Goal: Task Accomplishment & Management: Manage account settings

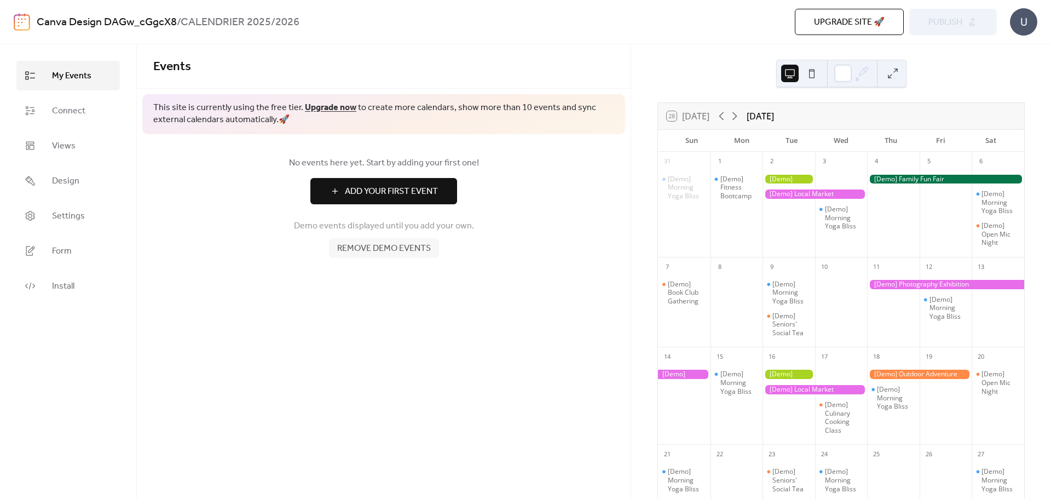
click at [795, 179] on div at bounding box center [788, 179] width 53 height 9
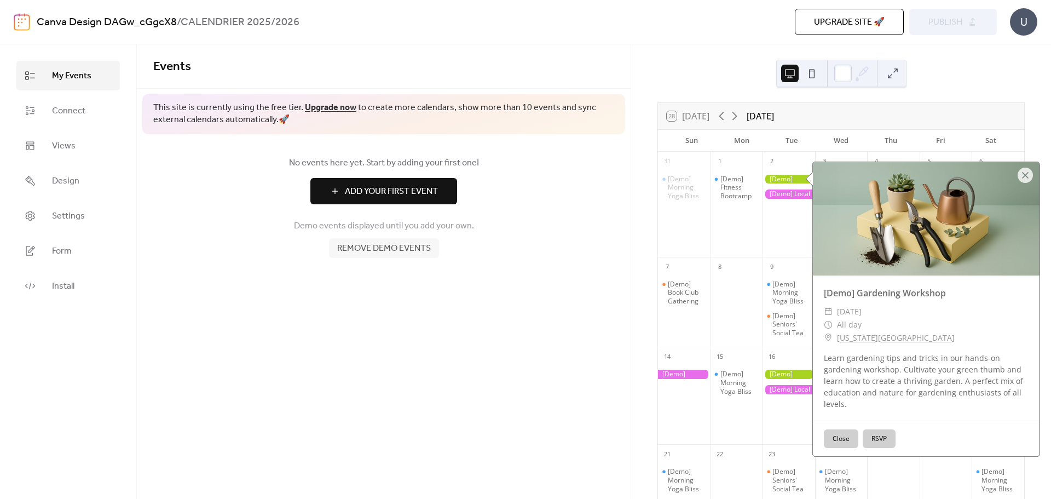
click at [841, 438] on button "Close" at bounding box center [841, 438] width 34 height 19
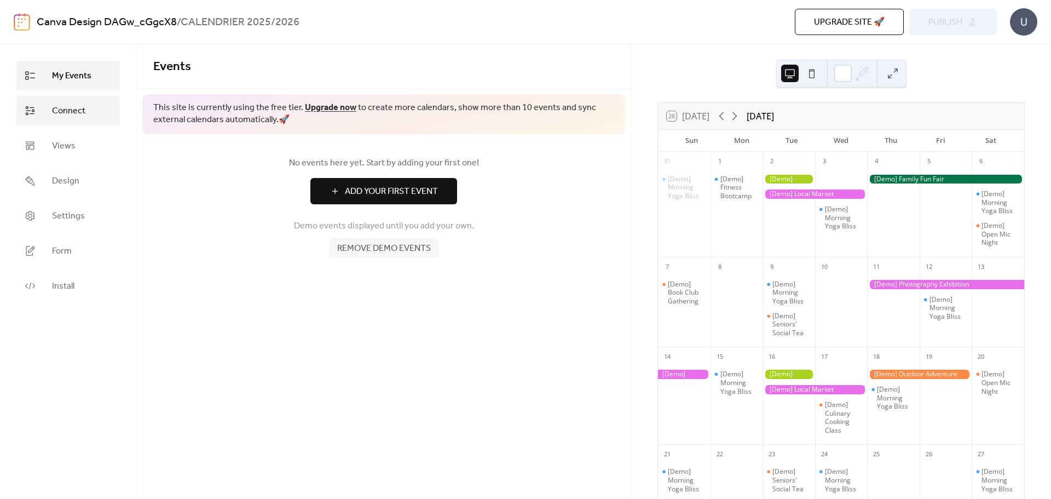
click at [71, 114] on span "Connect" at bounding box center [68, 111] width 33 height 13
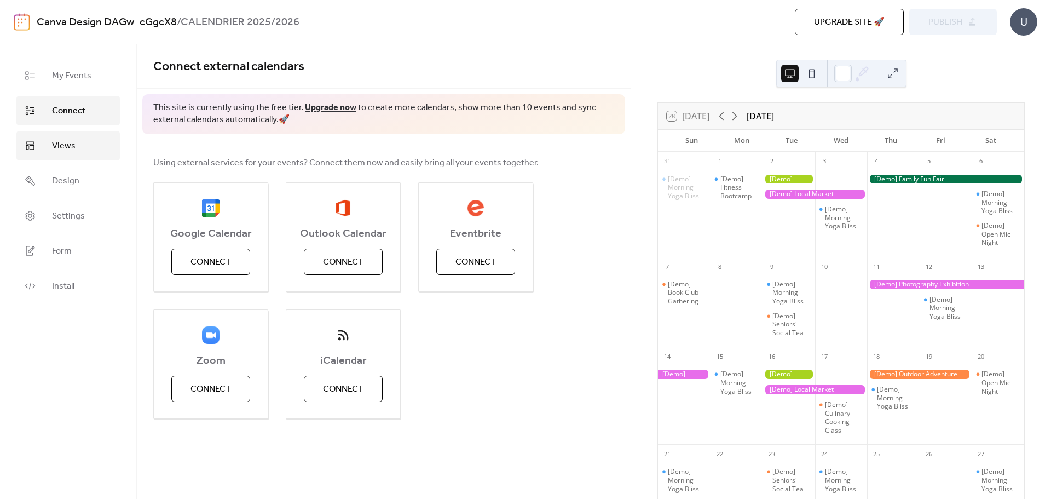
click at [65, 148] on span "Views" at bounding box center [64, 146] width 24 height 13
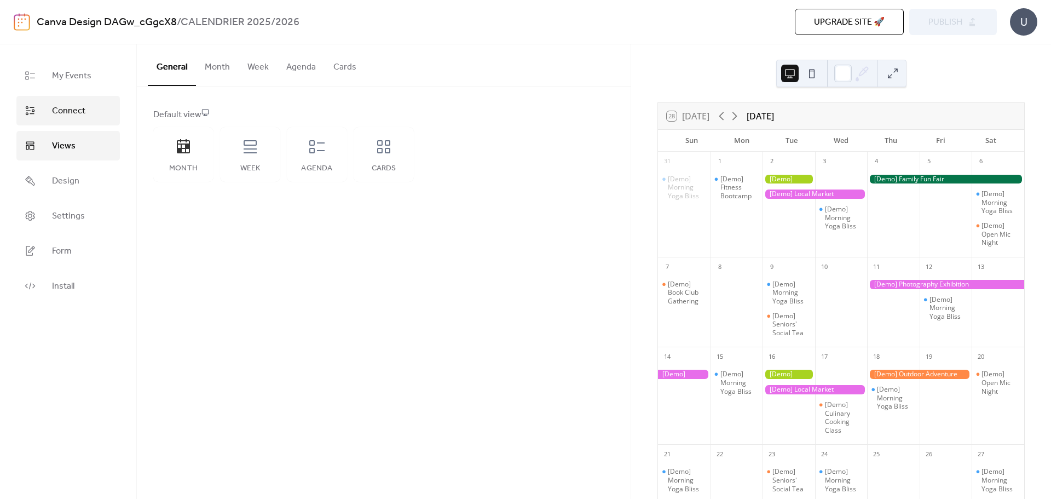
click at [53, 106] on span "Connect" at bounding box center [68, 111] width 33 height 13
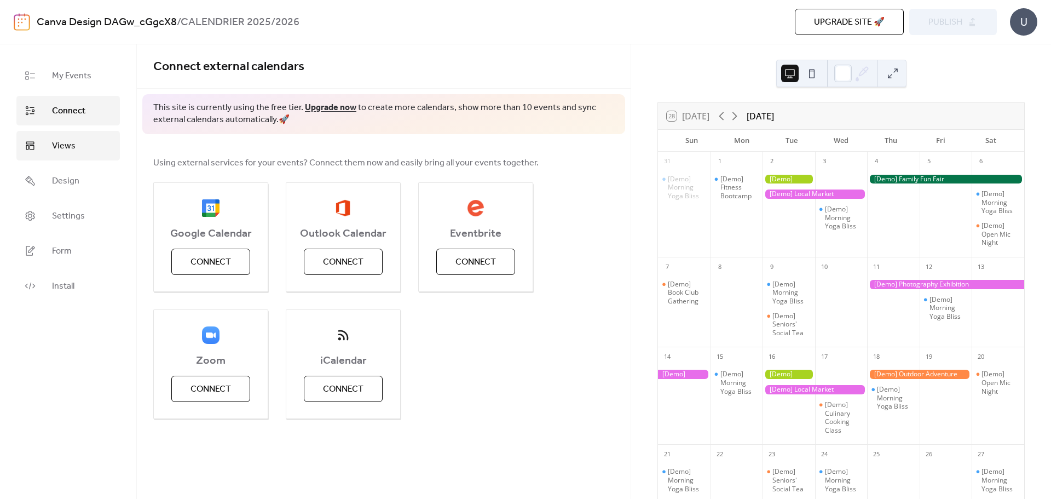
click at [53, 154] on link "Views" at bounding box center [67, 146] width 103 height 30
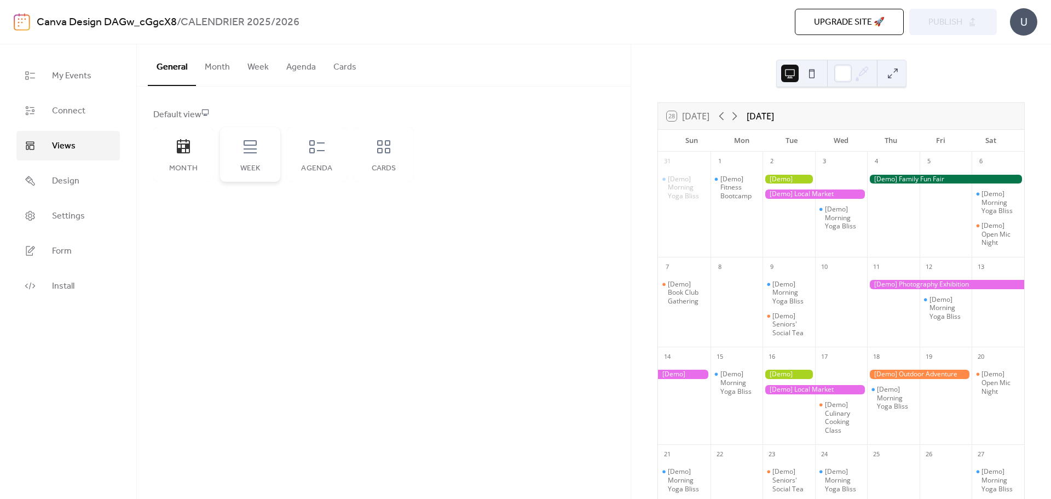
click at [248, 157] on div "Week" at bounding box center [250, 154] width 60 height 55
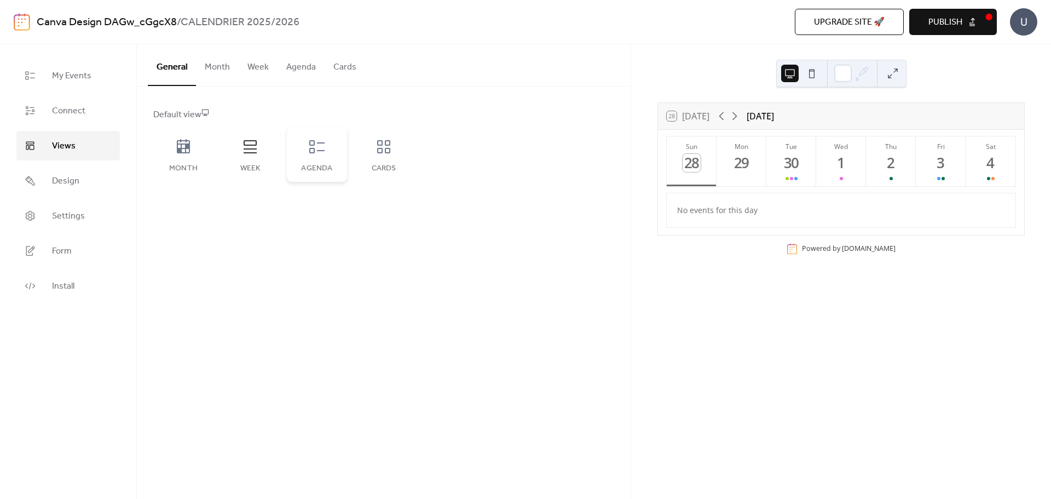
click at [319, 152] on icon at bounding box center [317, 147] width 18 height 18
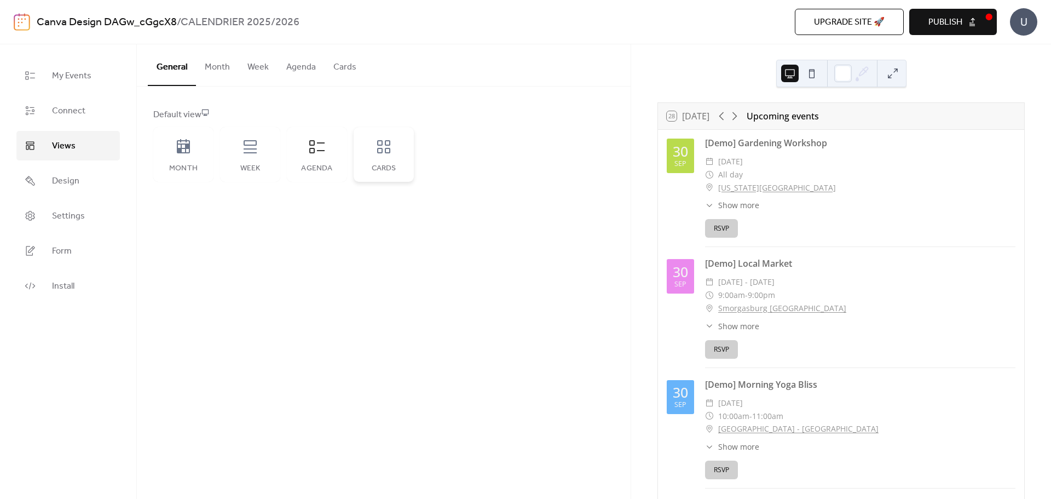
click at [388, 150] on icon at bounding box center [384, 147] width 18 height 18
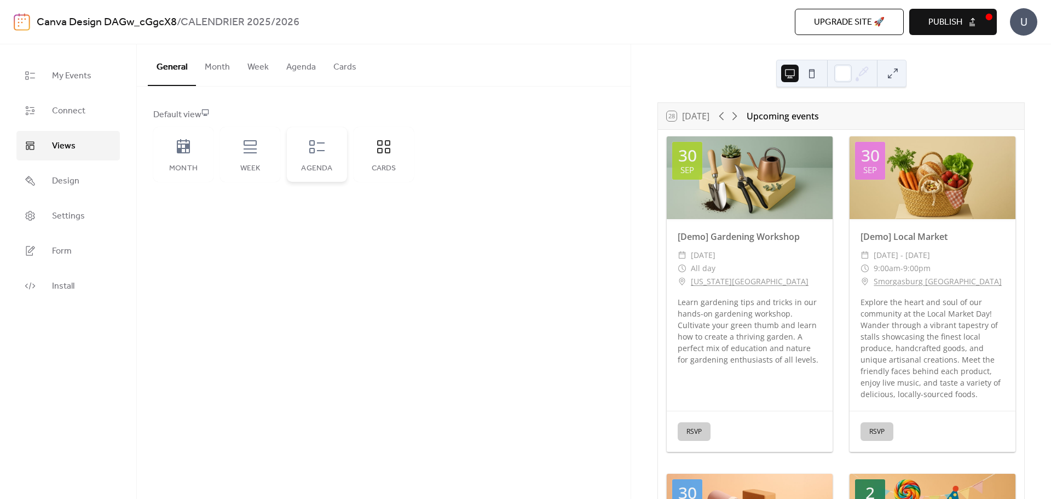
click at [324, 157] on div "Agenda" at bounding box center [317, 154] width 60 height 55
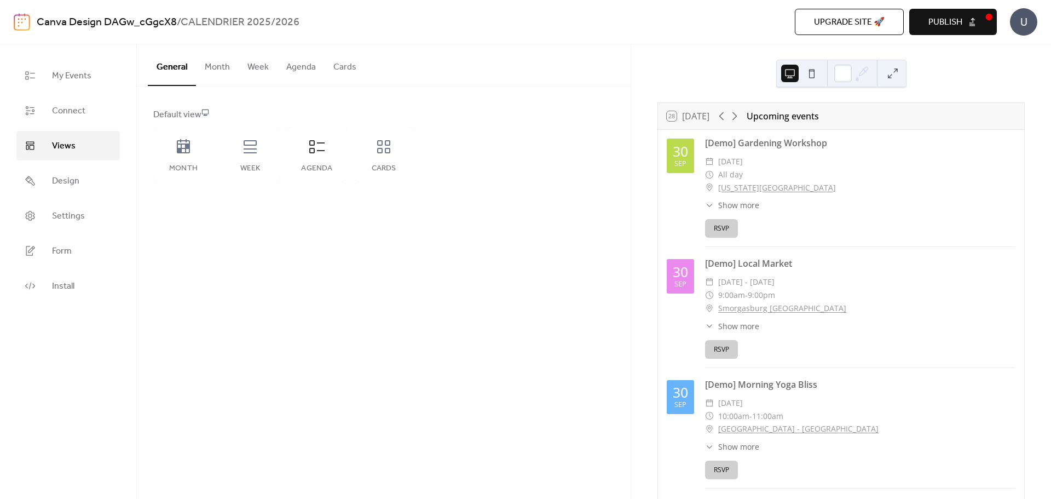
click at [808, 79] on button at bounding box center [812, 74] width 18 height 18
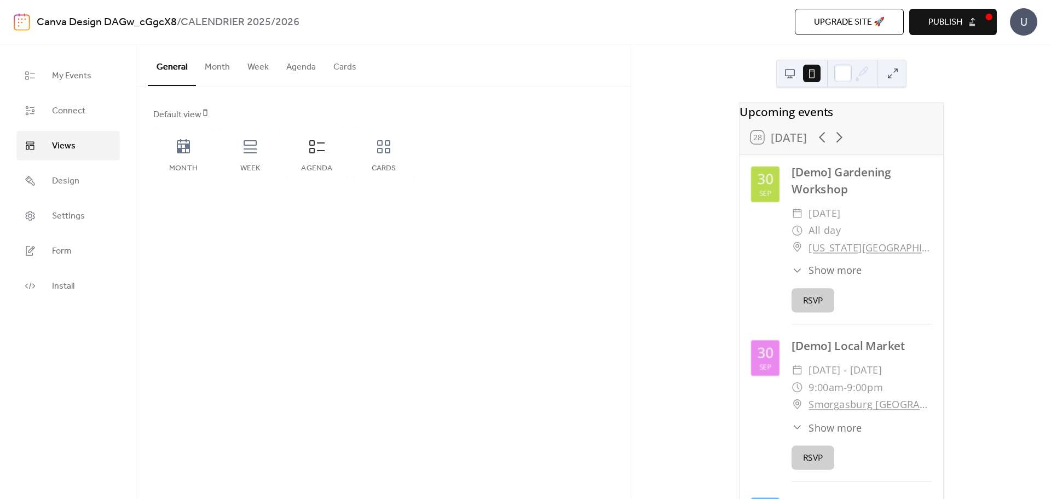
click at [786, 76] on button at bounding box center [790, 74] width 18 height 18
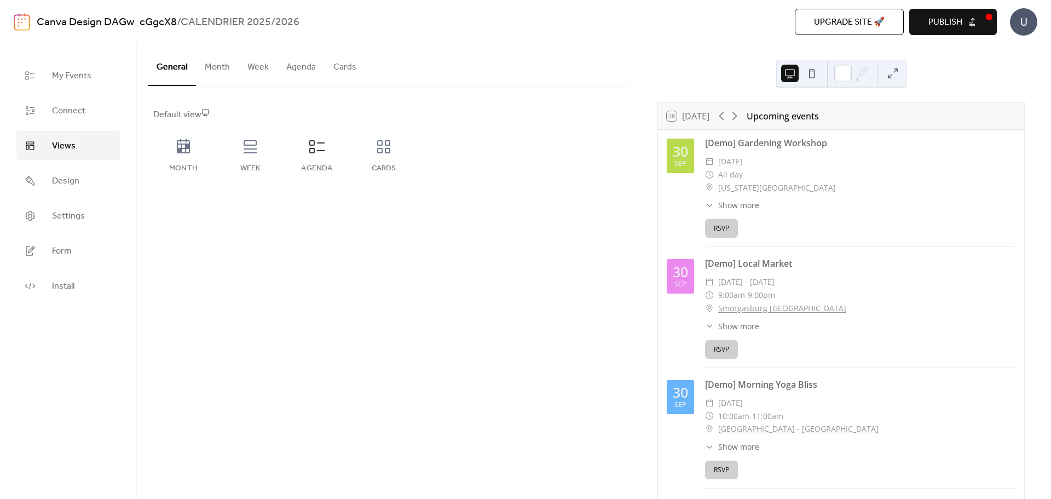
click at [224, 68] on button "Month" at bounding box center [217, 64] width 43 height 40
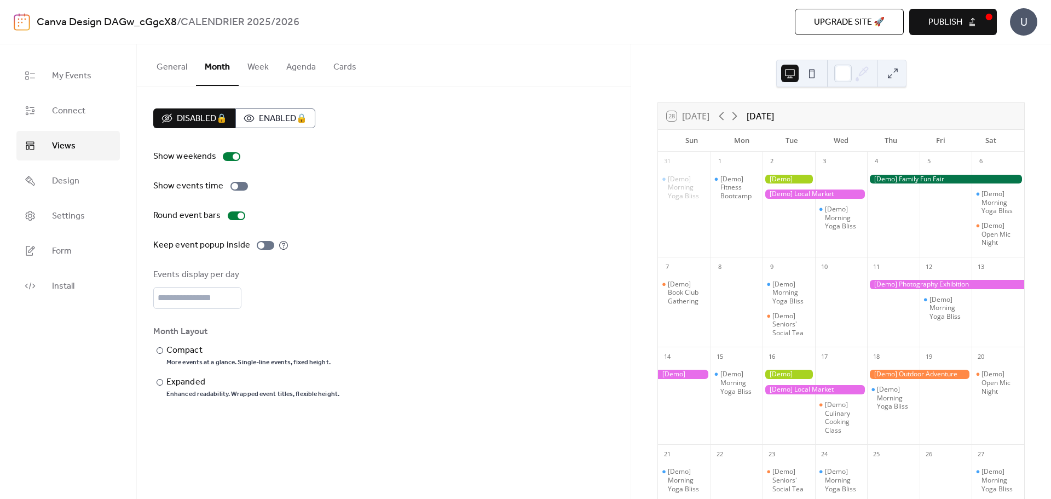
click at [264, 73] on button "Week" at bounding box center [258, 64] width 39 height 40
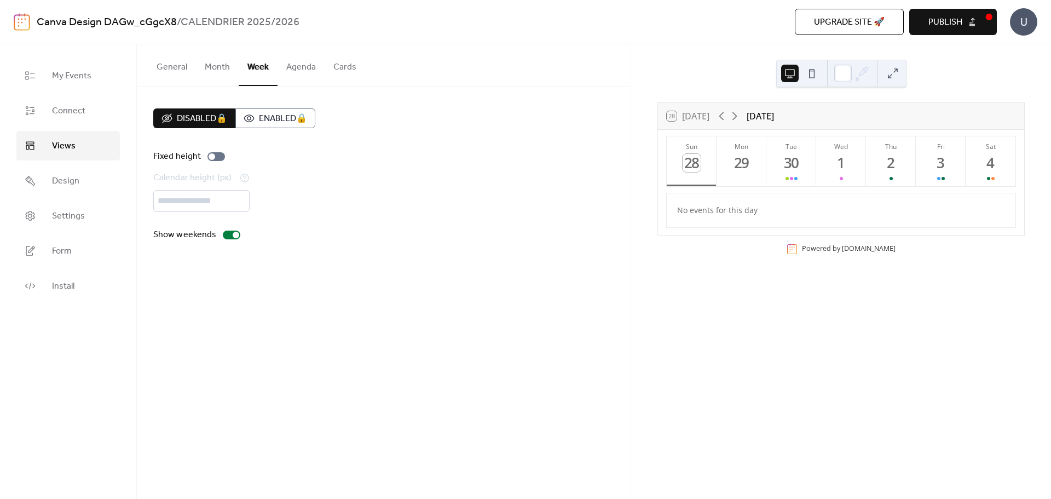
click at [185, 78] on button "General" at bounding box center [172, 64] width 48 height 40
